Goal: Task Accomplishment & Management: Use online tool/utility

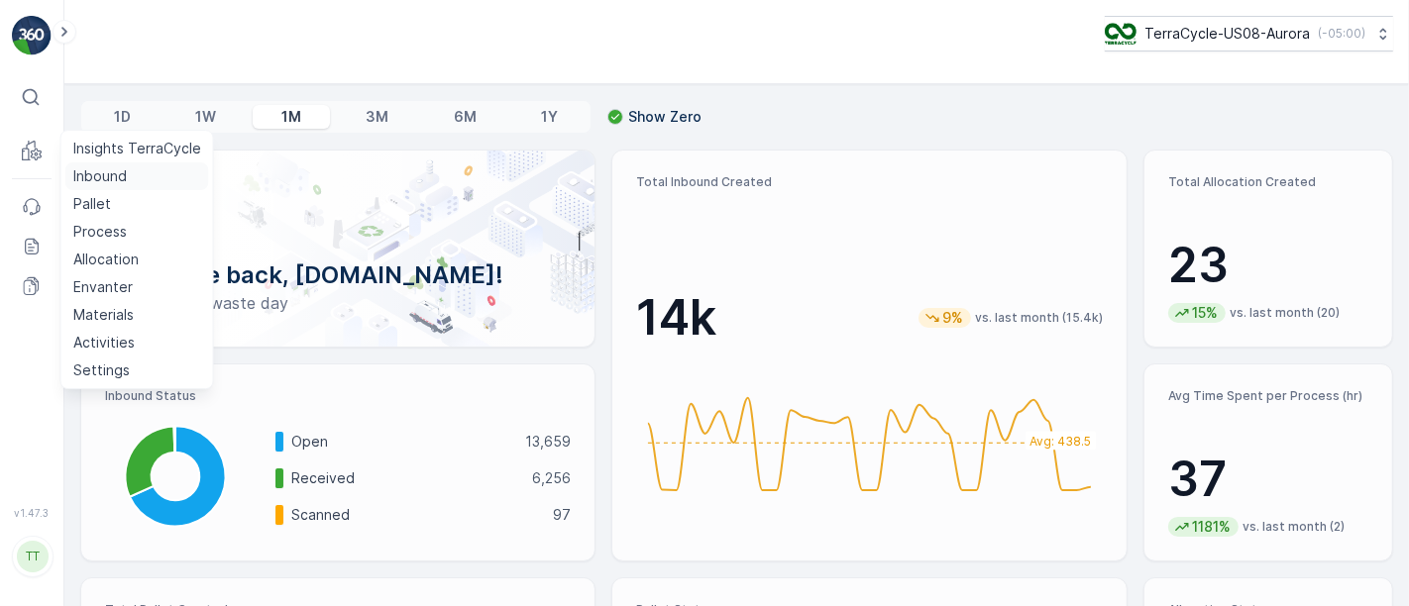
click at [95, 180] on p "Inbound" at bounding box center [99, 176] width 53 height 20
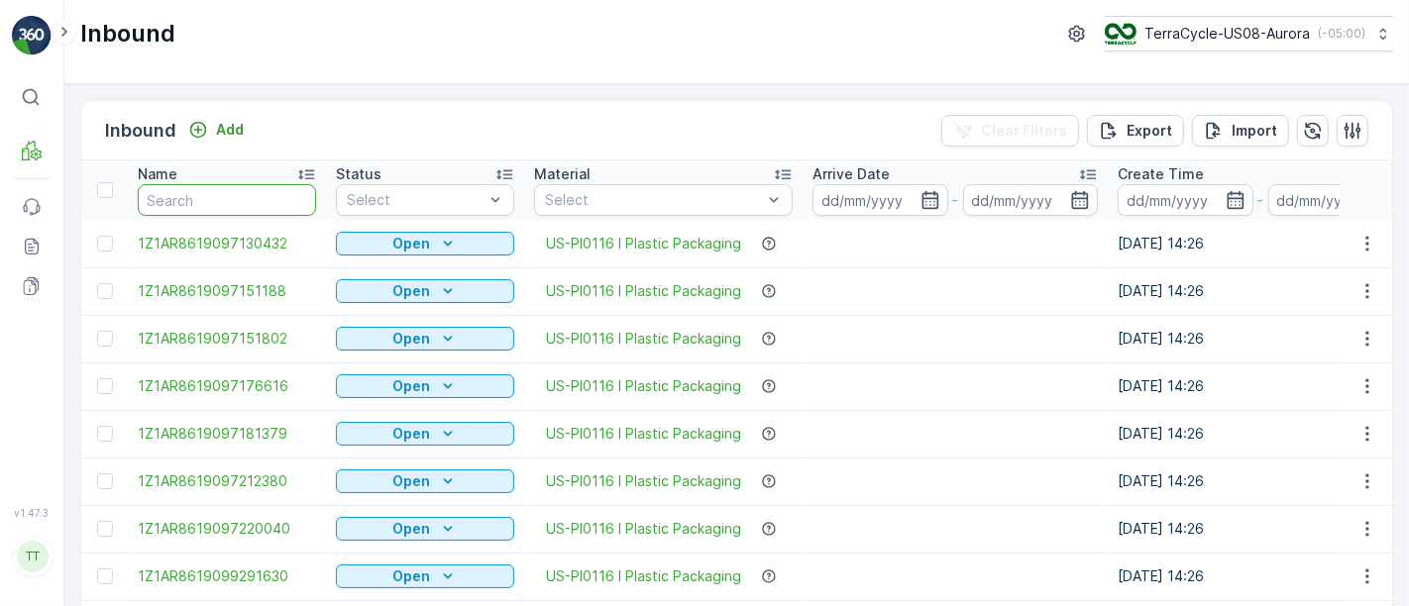
click at [263, 195] on input "text" at bounding box center [227, 200] width 178 height 32
paste input "1Z1AR8619090708554"
type input "1Z1AR8619090708554"
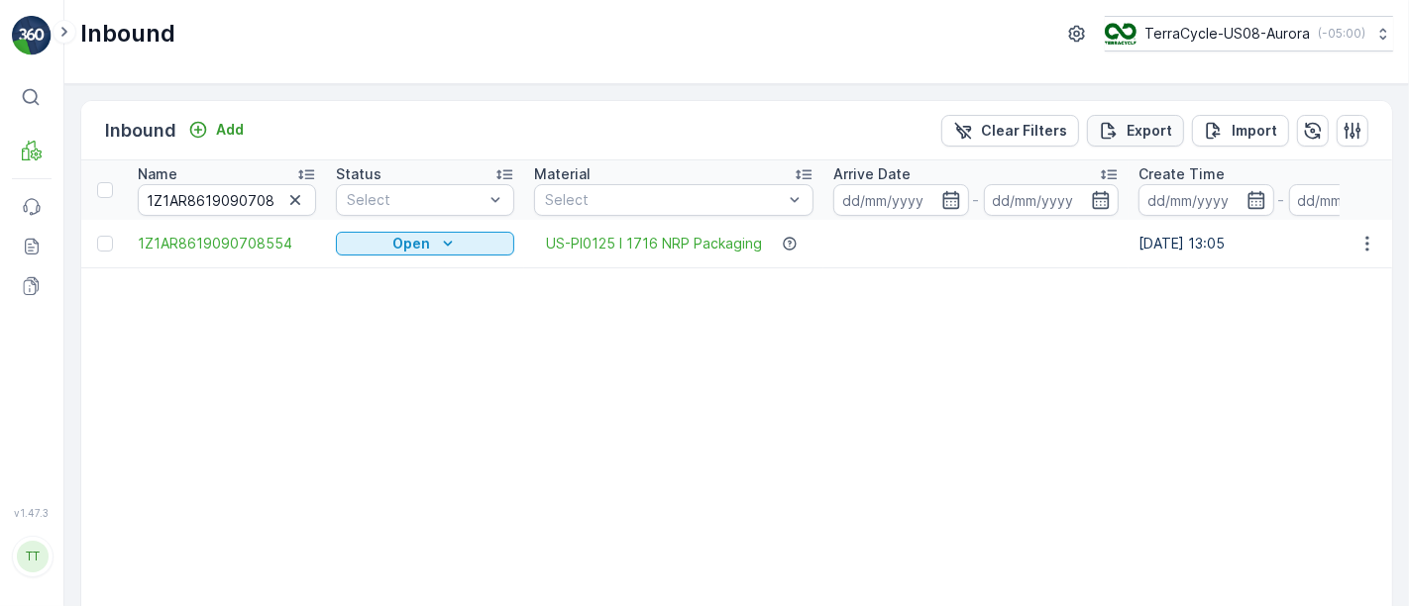
click at [1146, 134] on p "Export" at bounding box center [1149, 131] width 46 height 20
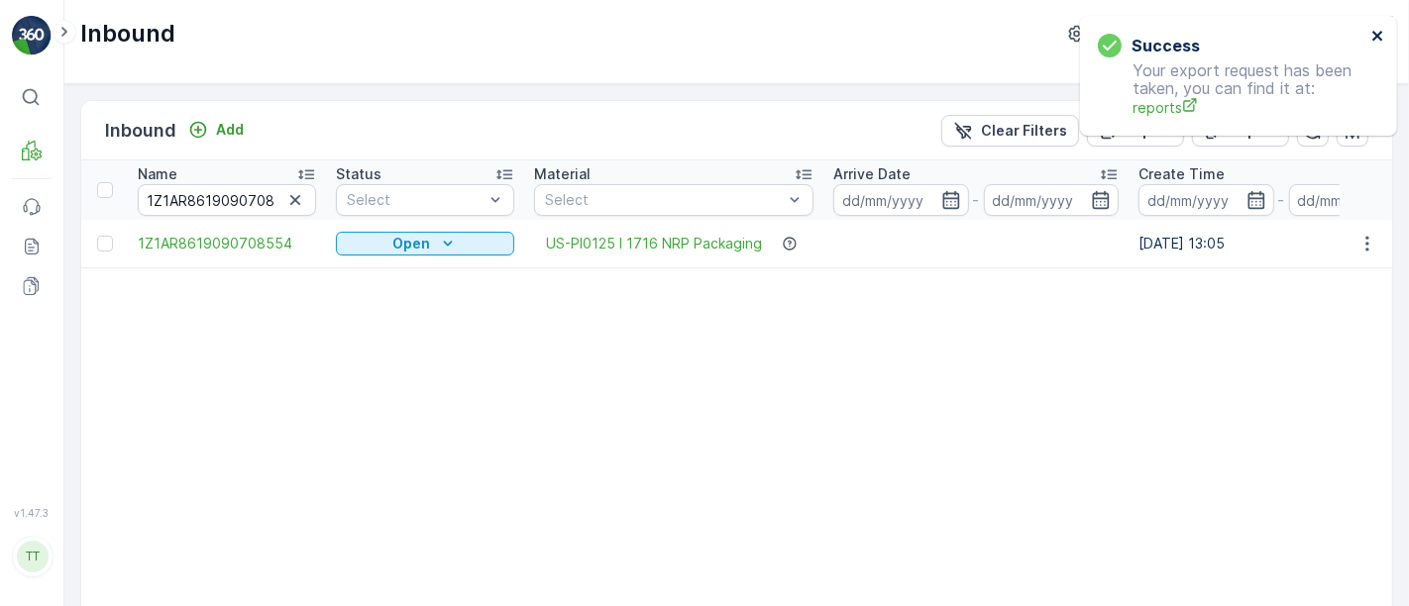
click at [1373, 38] on icon "close" at bounding box center [1378, 36] width 14 height 16
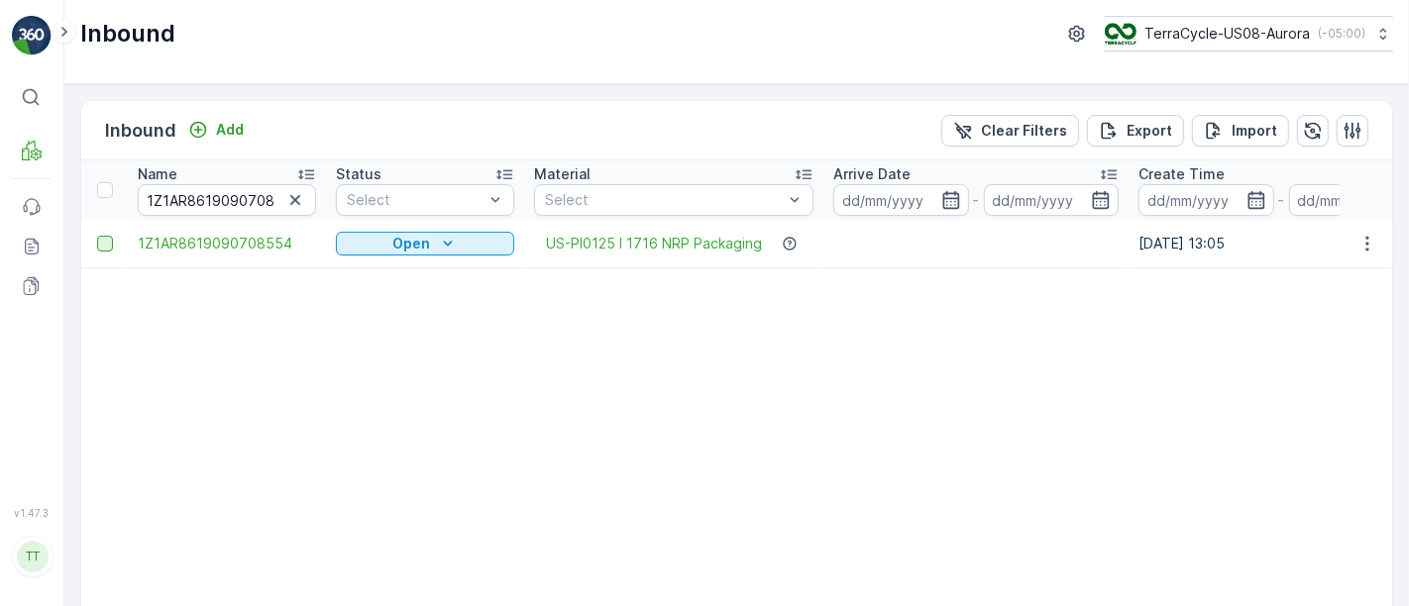
click at [99, 247] on div at bounding box center [105, 244] width 16 height 16
click at [97, 236] on input "checkbox" at bounding box center [97, 236] width 0 height 0
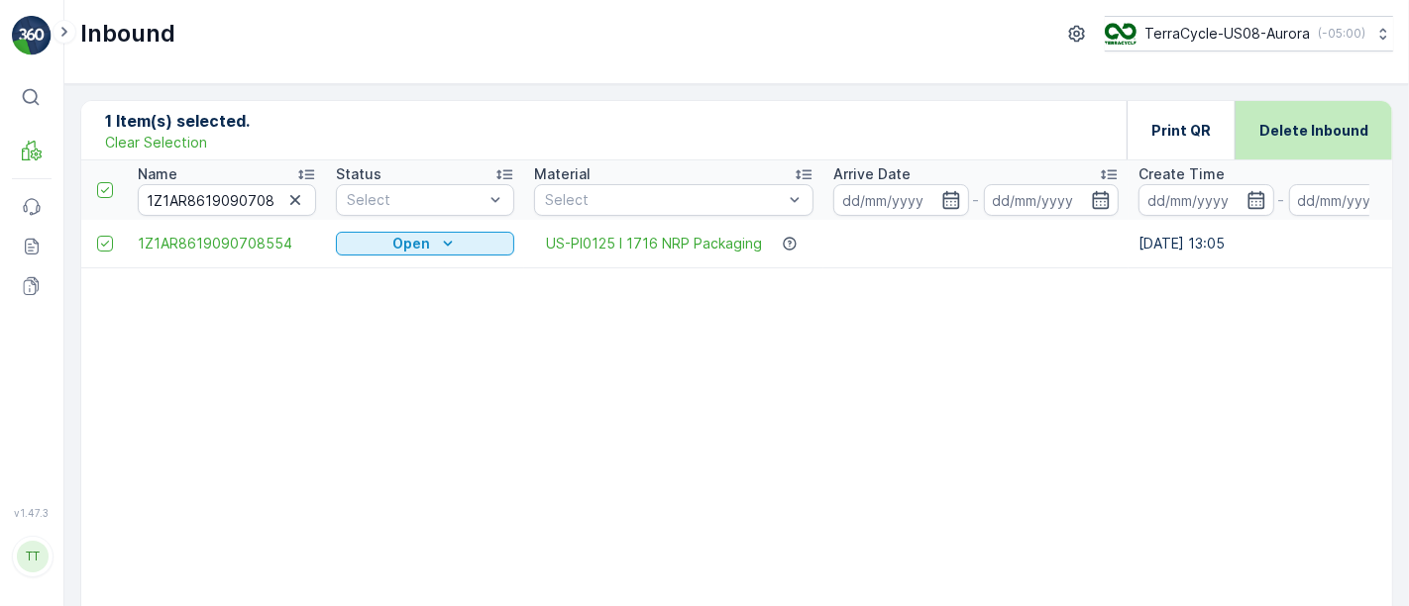
click at [1282, 137] on p "Delete Inbound" at bounding box center [1313, 131] width 109 height 20
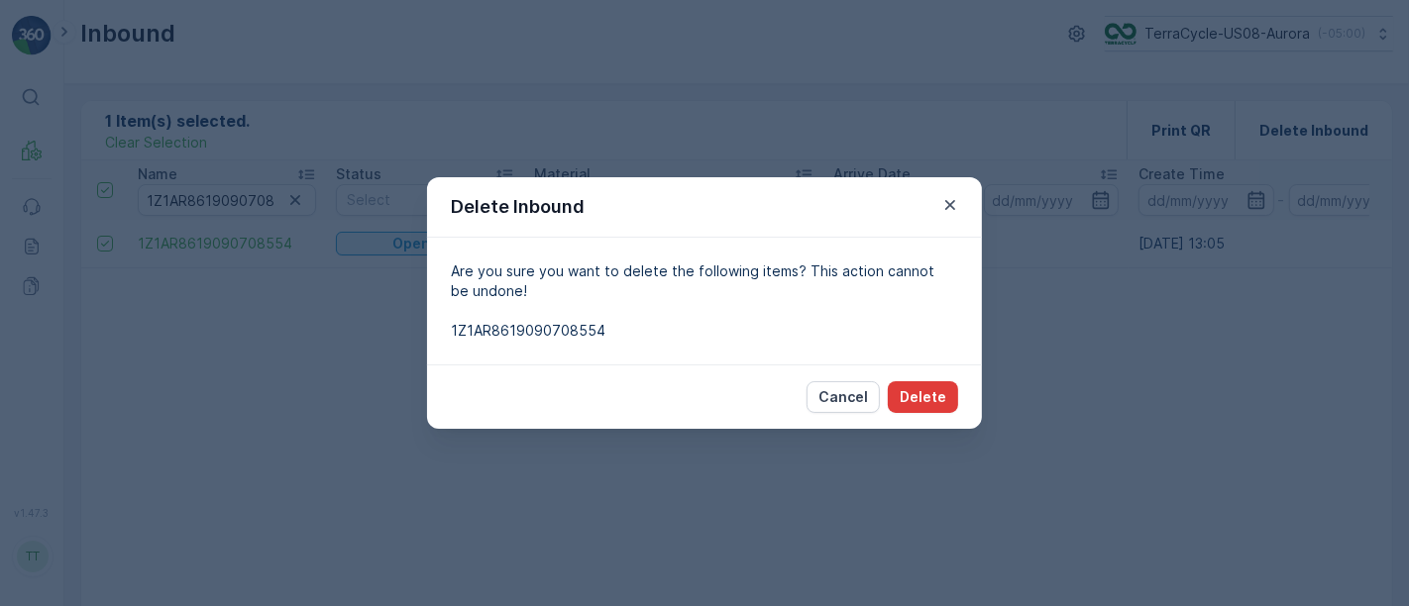
click at [931, 390] on p "Delete" at bounding box center [922, 397] width 47 height 20
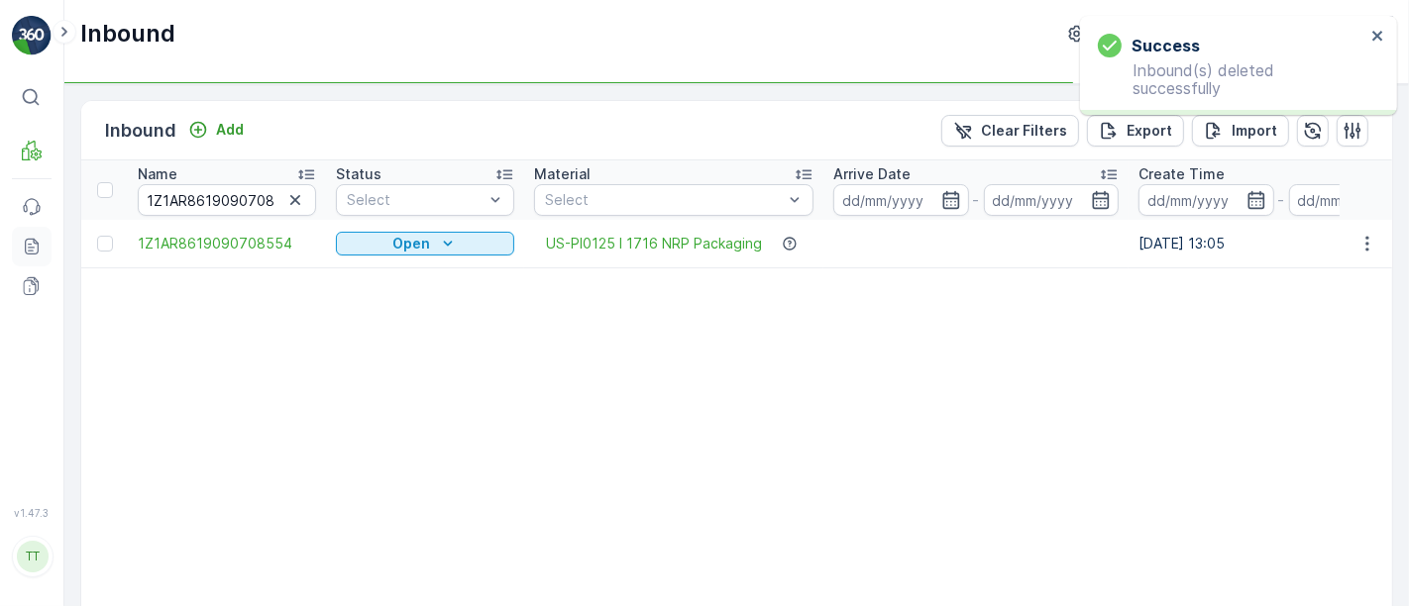
click at [30, 248] on icon at bounding box center [32, 247] width 20 height 20
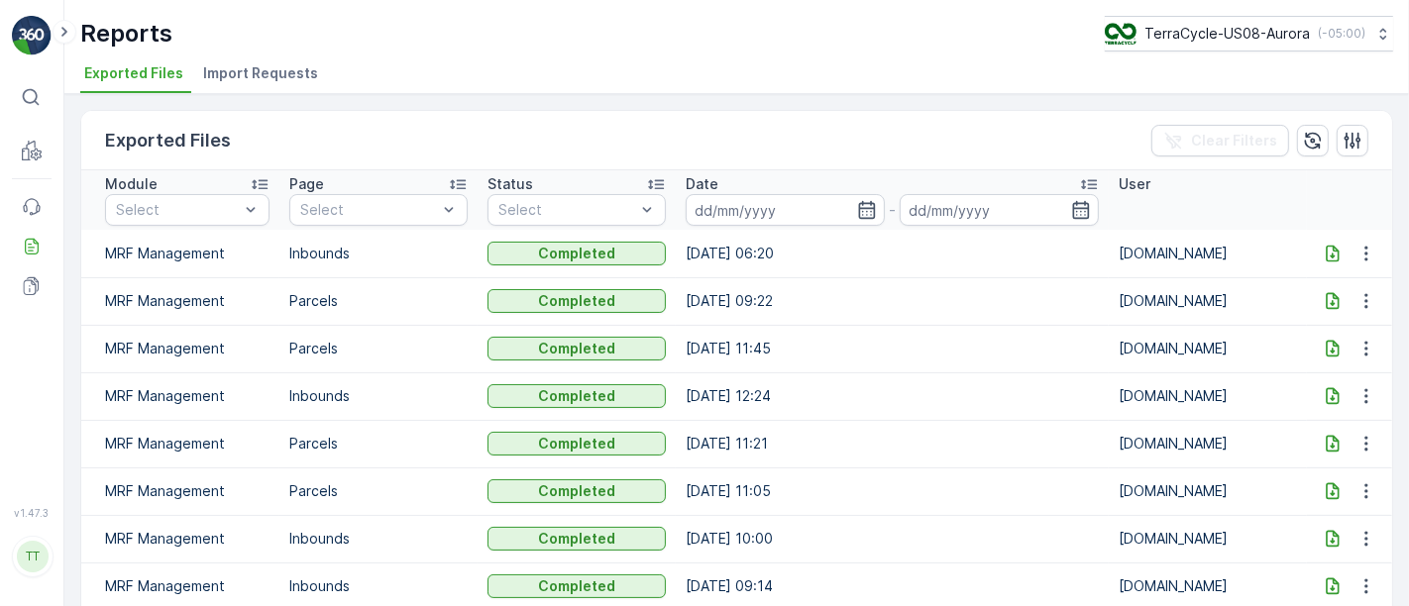
click at [1324, 251] on icon at bounding box center [1332, 254] width 20 height 20
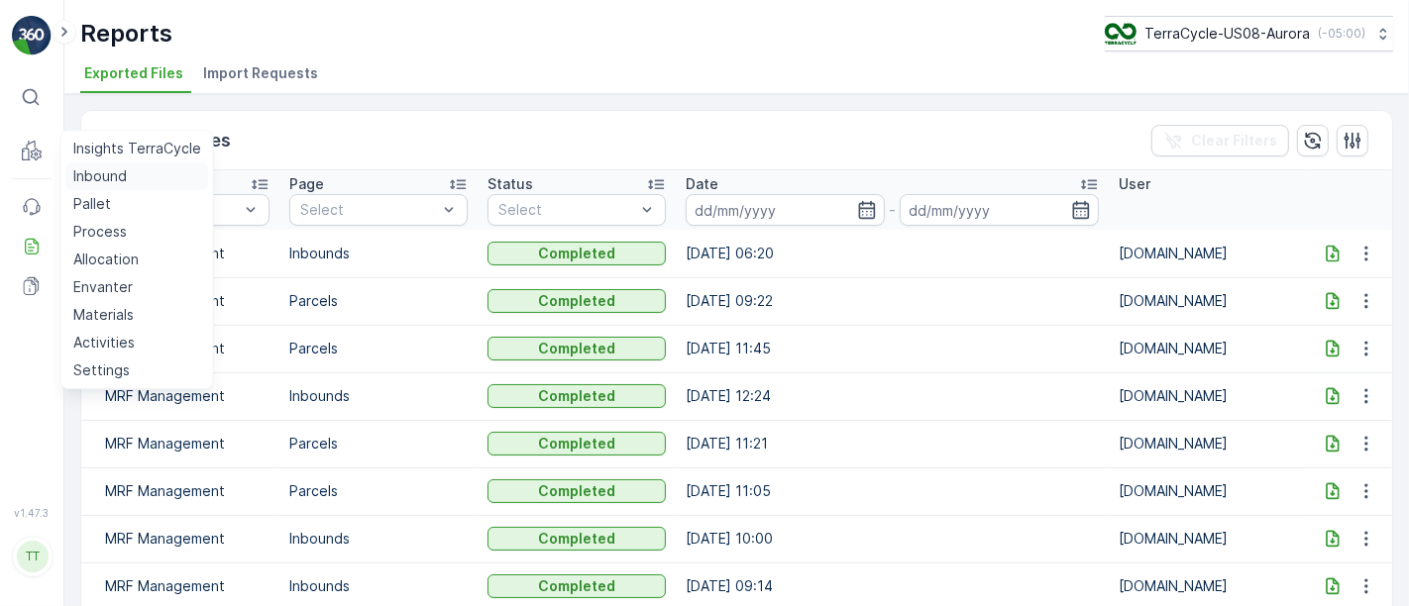
click at [97, 175] on p "Inbound" at bounding box center [99, 176] width 53 height 20
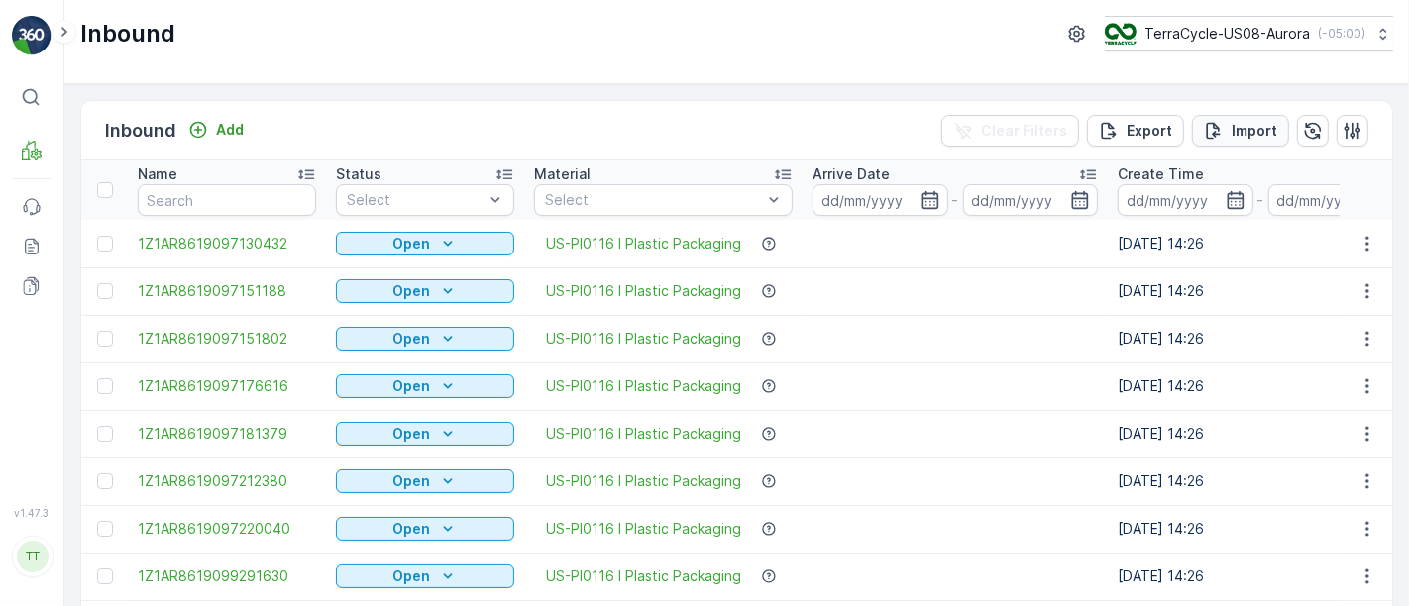
click at [1263, 127] on p "Import" at bounding box center [1254, 131] width 46 height 20
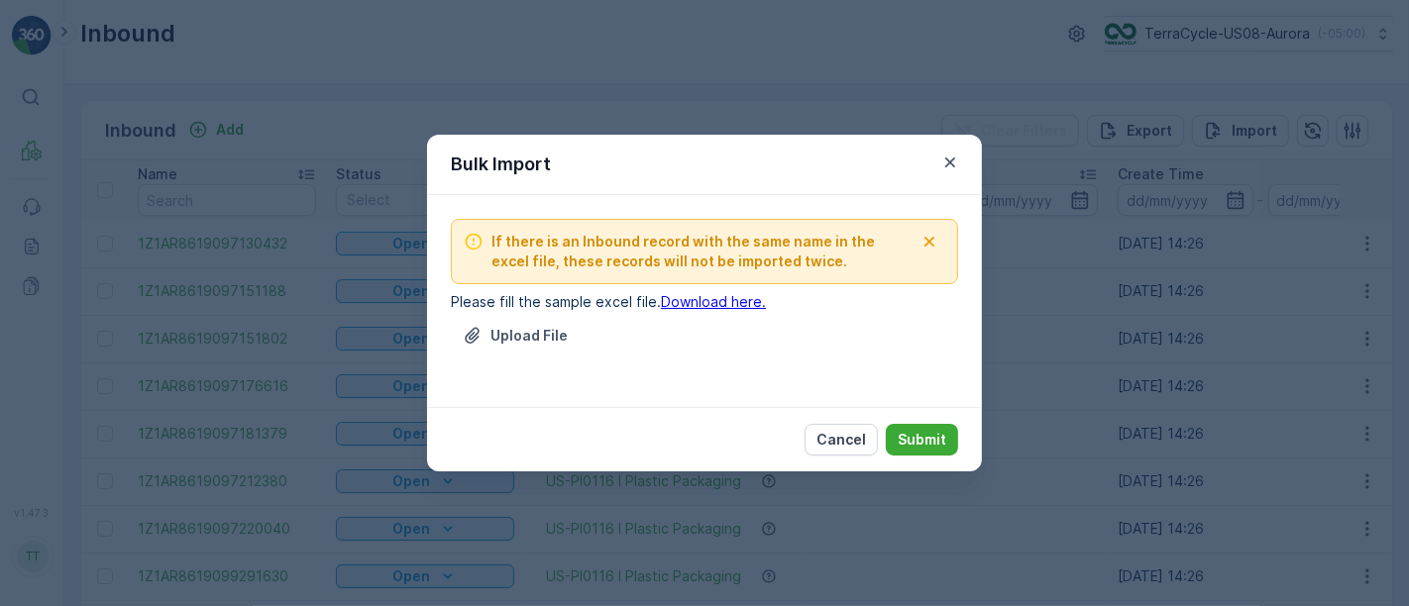
click at [717, 304] on link "Download here." at bounding box center [713, 301] width 105 height 17
click at [533, 339] on p "Upload File" at bounding box center [528, 336] width 77 height 20
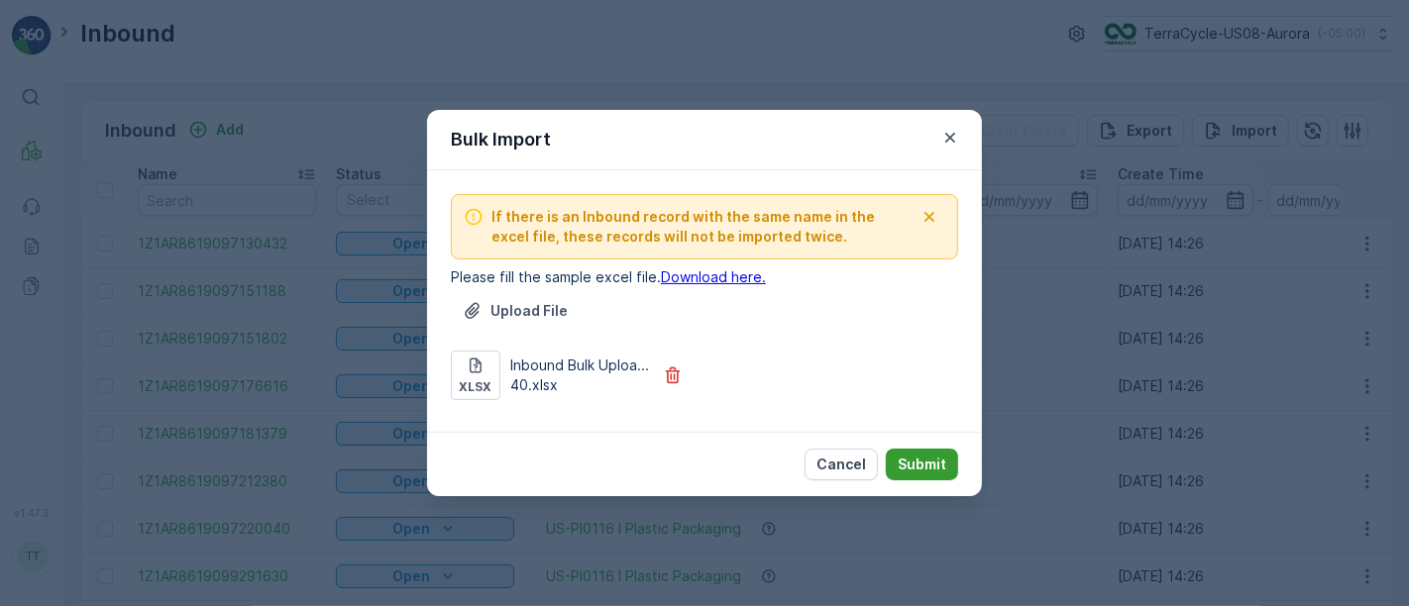
click at [919, 467] on p "Submit" at bounding box center [921, 465] width 49 height 20
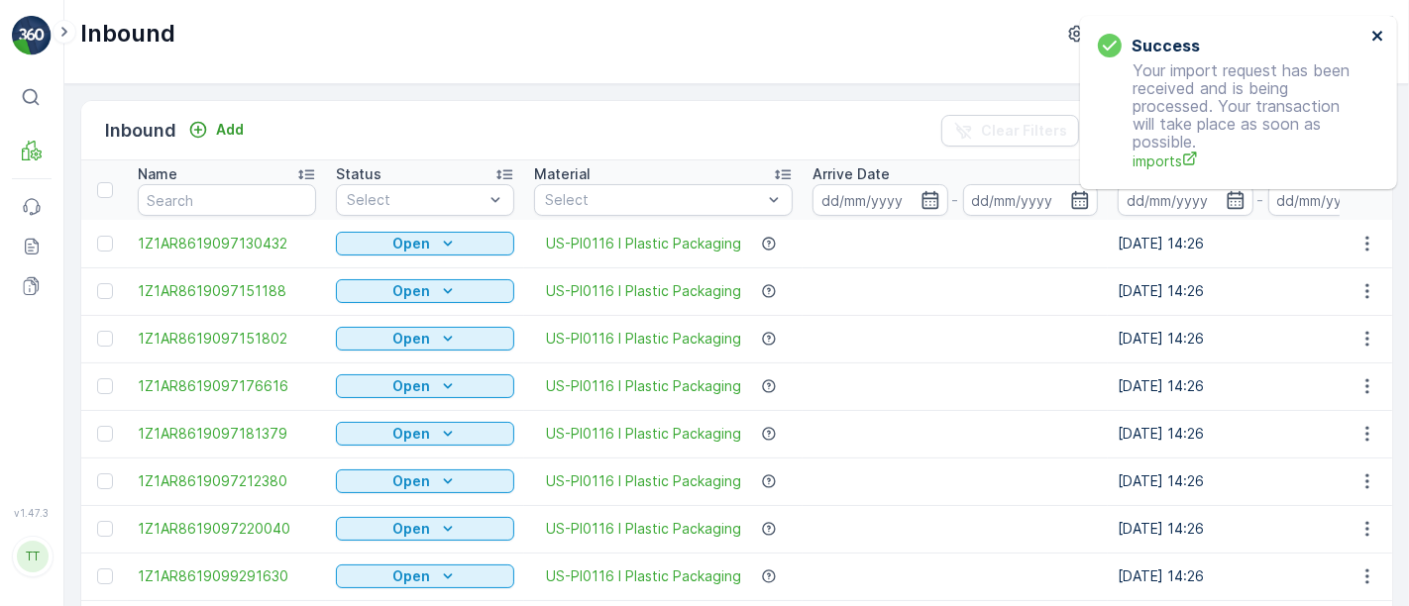
click at [1378, 35] on icon "close" at bounding box center [1377, 36] width 10 height 10
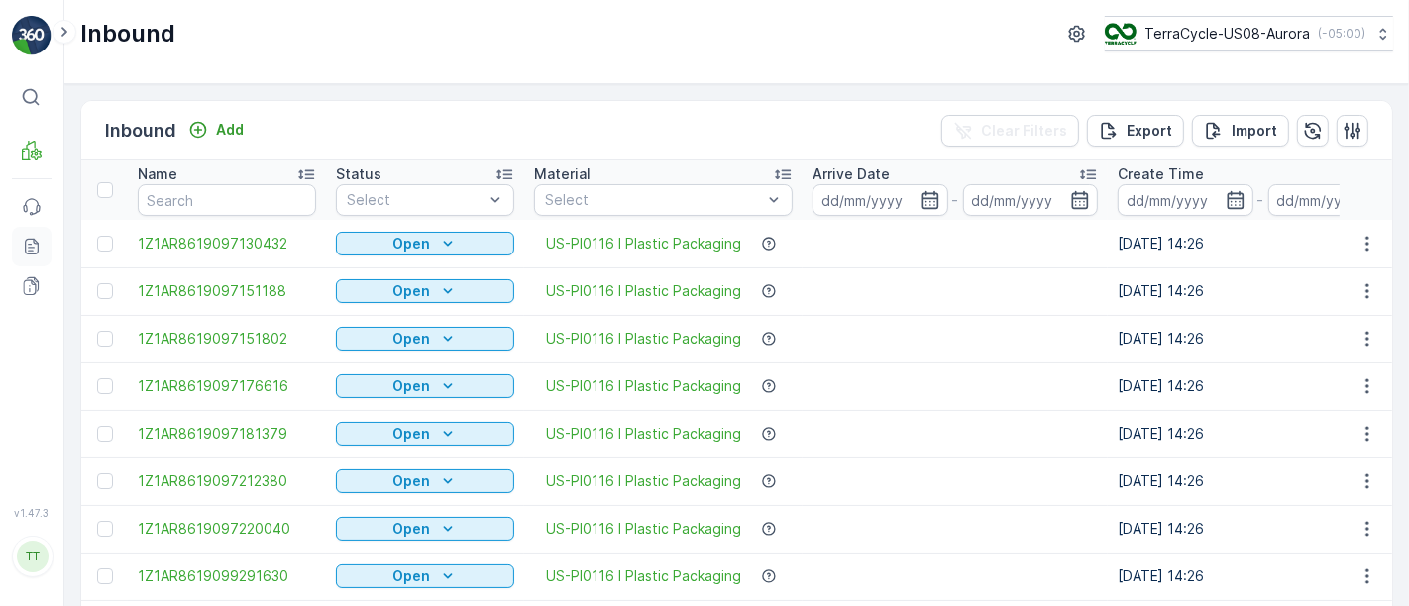
click at [25, 242] on icon at bounding box center [32, 247] width 14 height 16
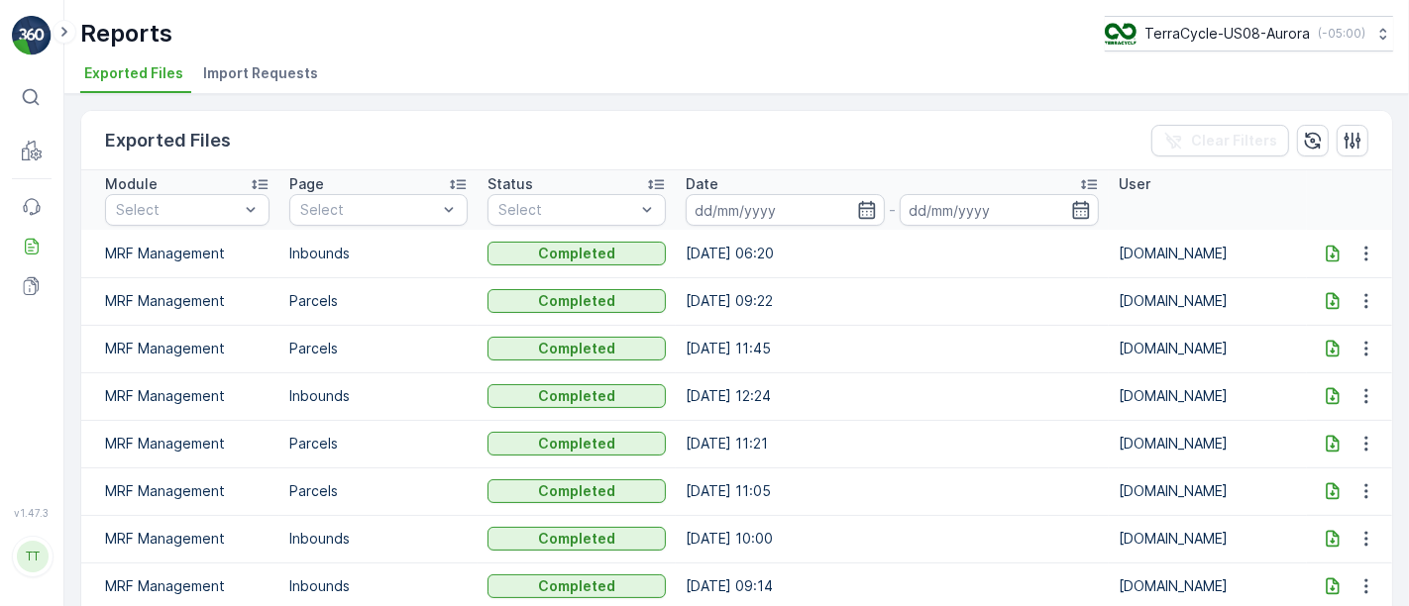
click at [284, 77] on span "Import Requests" at bounding box center [260, 73] width 115 height 20
